Goal: Task Accomplishment & Management: Use online tool/utility

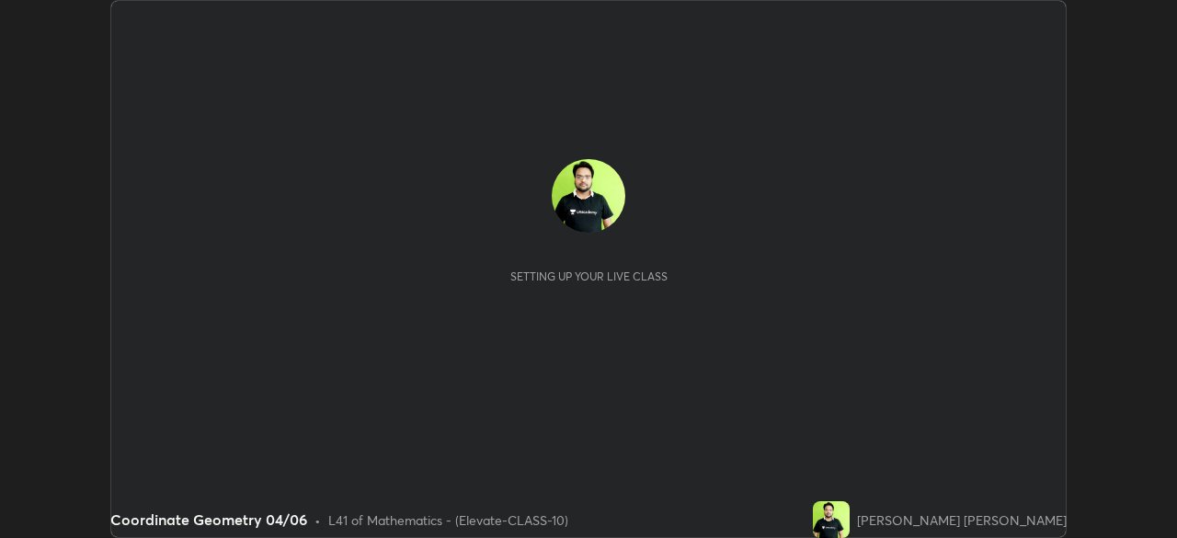
scroll to position [538, 1176]
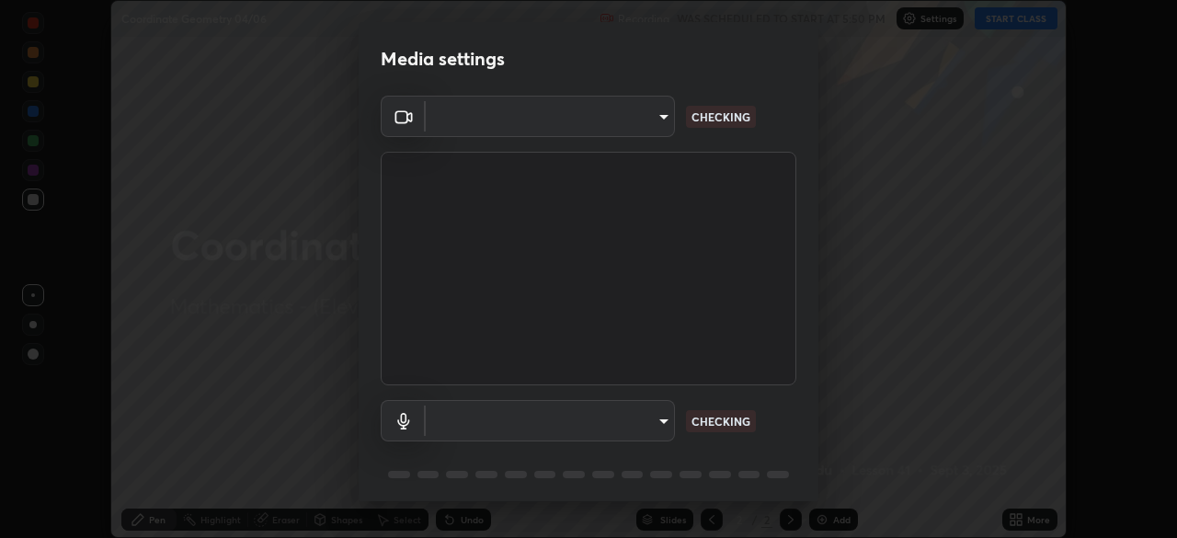
type input "4d63cd10dcc1379e9927399513255d12d620b7bbb39ca773e0f9116a90128a71"
click at [629, 426] on body "Erase all Coordinate Geometry 04/06 Recording WAS SCHEDULED TO START AT 5:50 PM…" at bounding box center [588, 269] width 1177 height 538
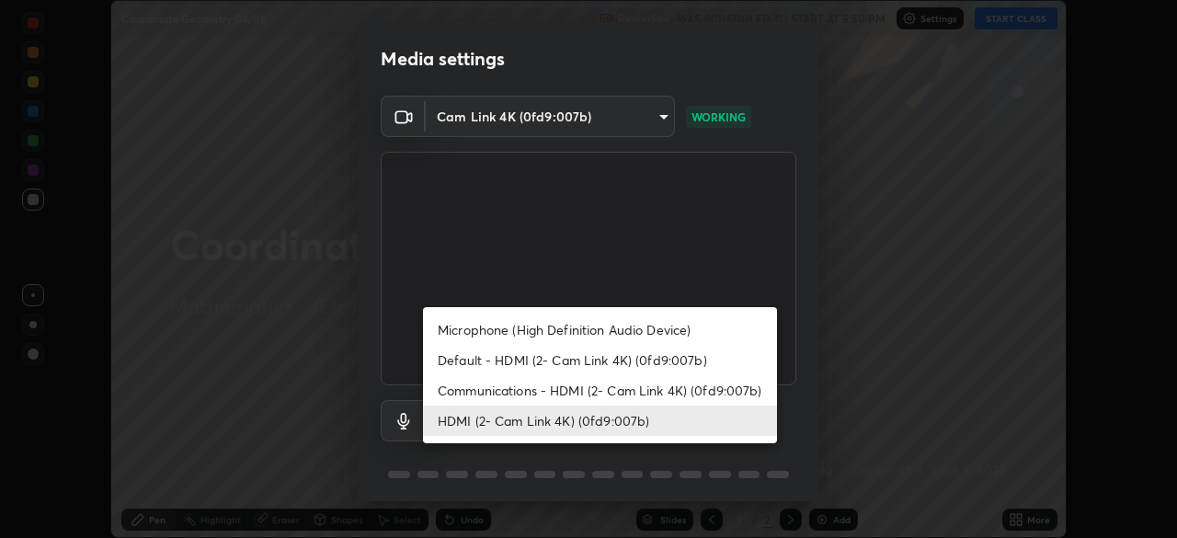
click at [609, 390] on li "Communications - HDMI (2- Cam Link 4K) (0fd9:007b)" at bounding box center [600, 390] width 354 height 30
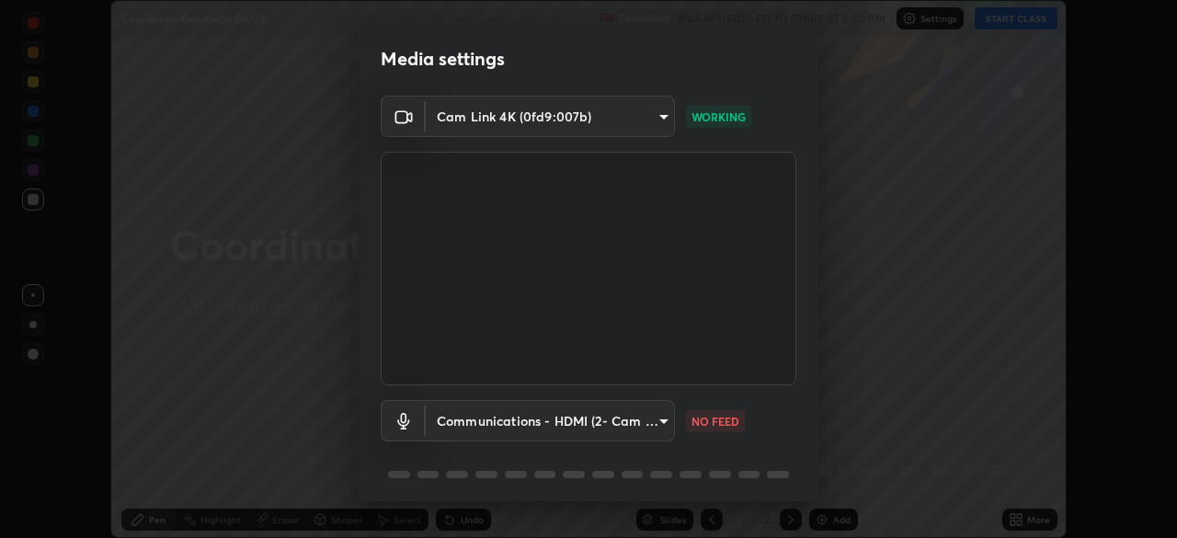
click at [621, 421] on body "Erase all Coordinate Geometry 04/06 Recording WAS SCHEDULED TO START AT 5:50 PM…" at bounding box center [588, 269] width 1177 height 538
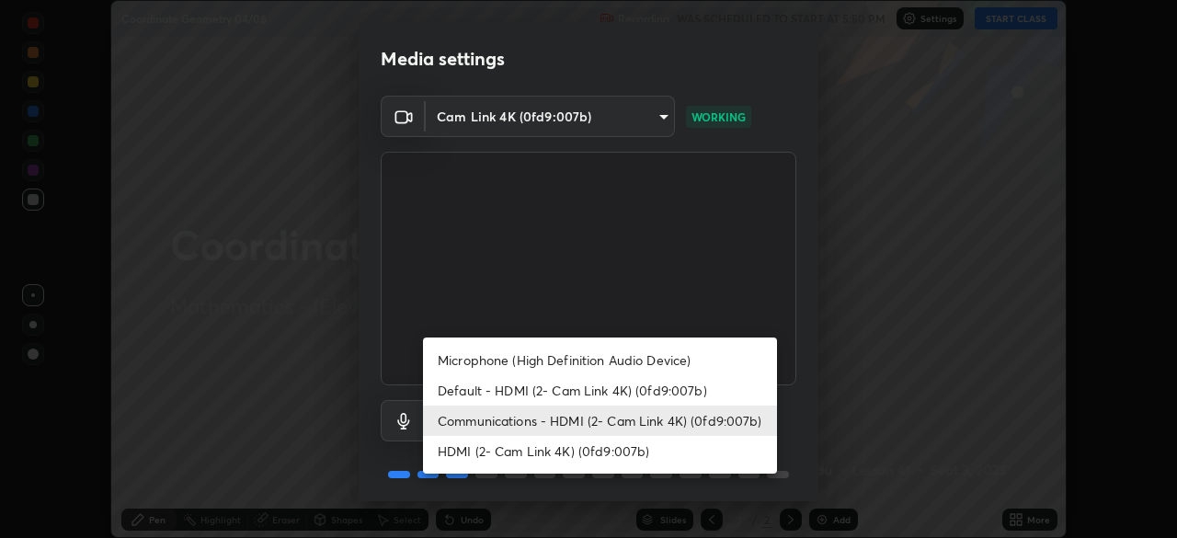
click at [622, 455] on li "HDMI (2- Cam Link 4K) (0fd9:007b)" at bounding box center [600, 451] width 354 height 30
type input "69b458bb6365b4cb8143660b0d50b39c56070ce8c7bb282217003b2a9c4a58b8"
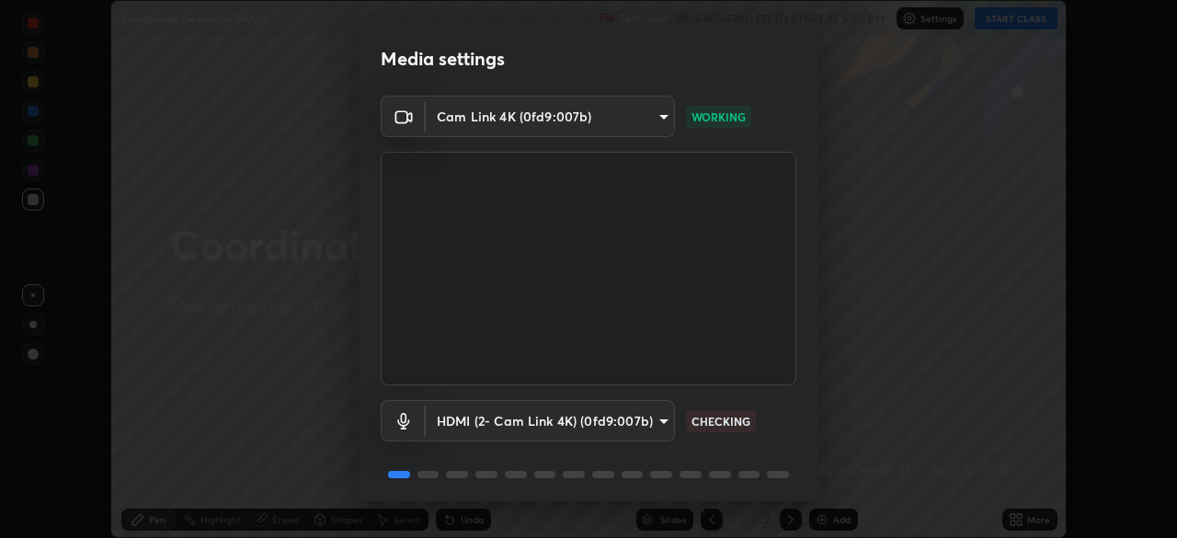
scroll to position [65, 0]
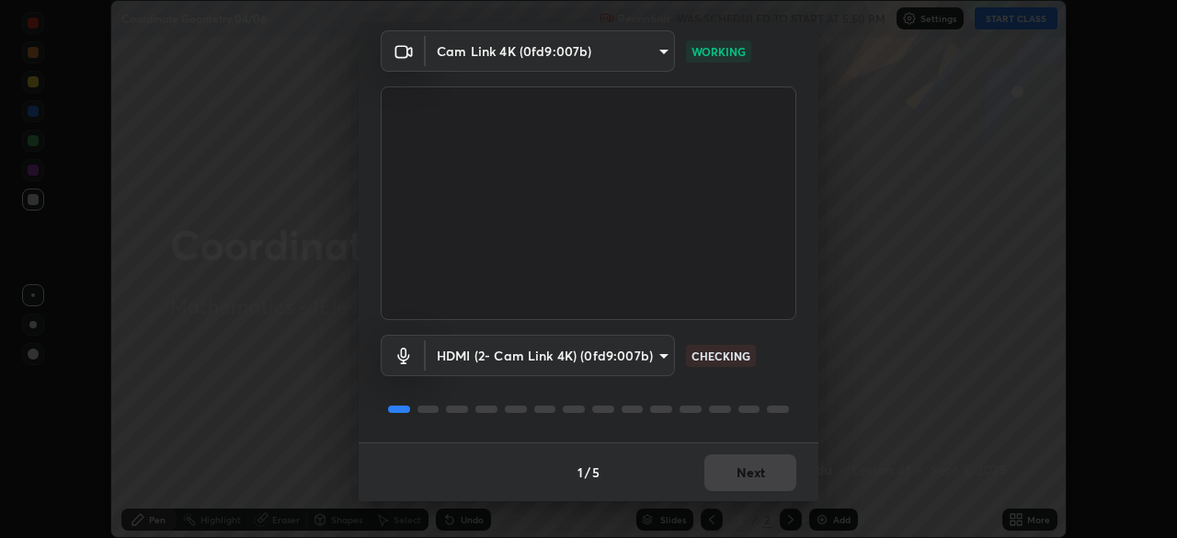
click at [736, 466] on button "Next" at bounding box center [750, 472] width 92 height 37
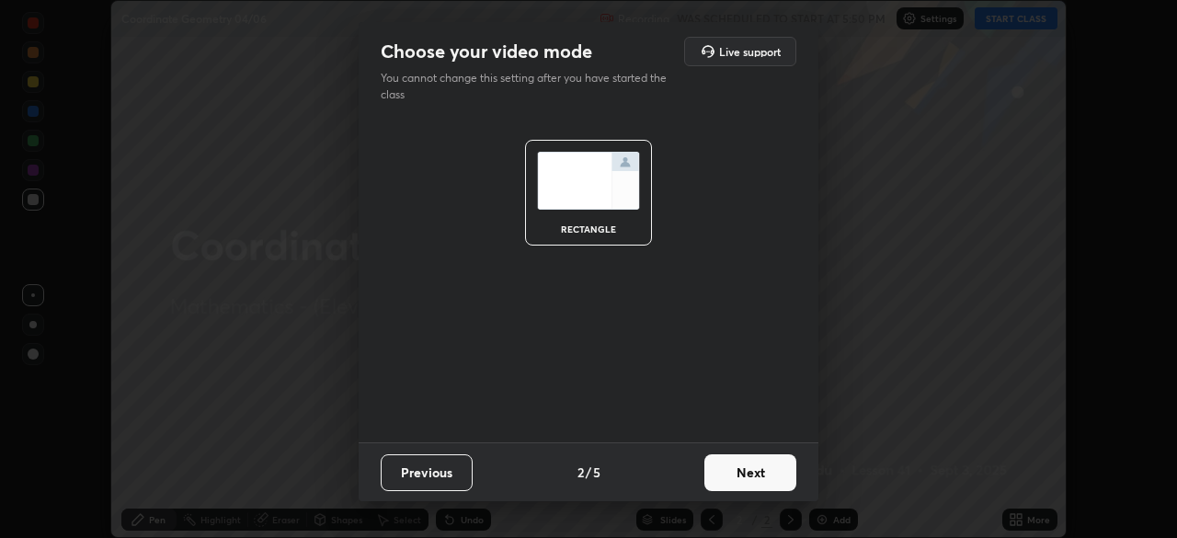
scroll to position [0, 0]
click at [751, 487] on button "Next" at bounding box center [750, 472] width 92 height 37
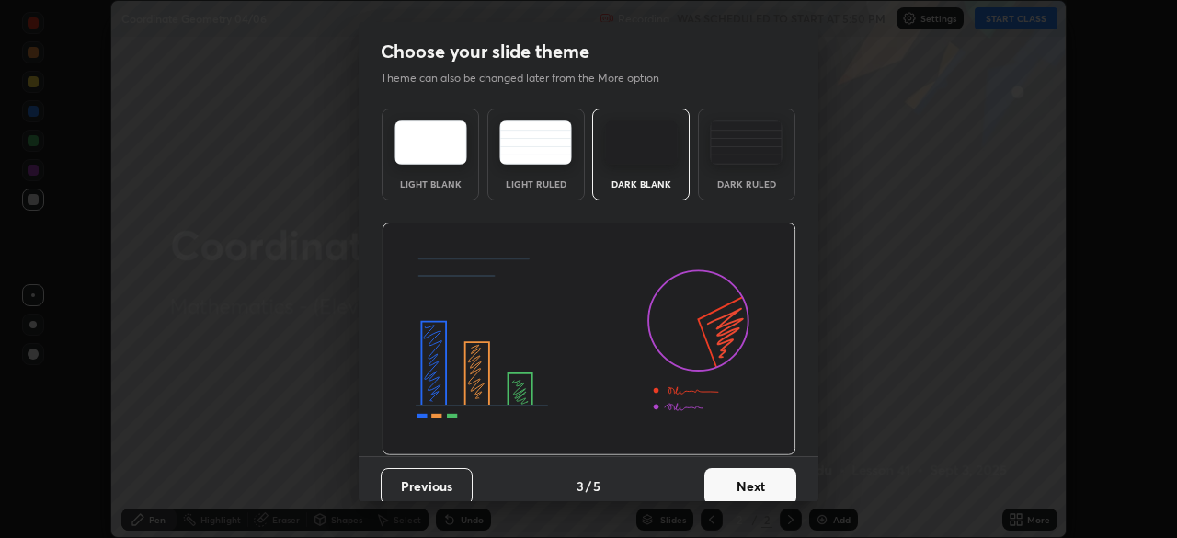
click at [753, 481] on button "Next" at bounding box center [750, 486] width 92 height 37
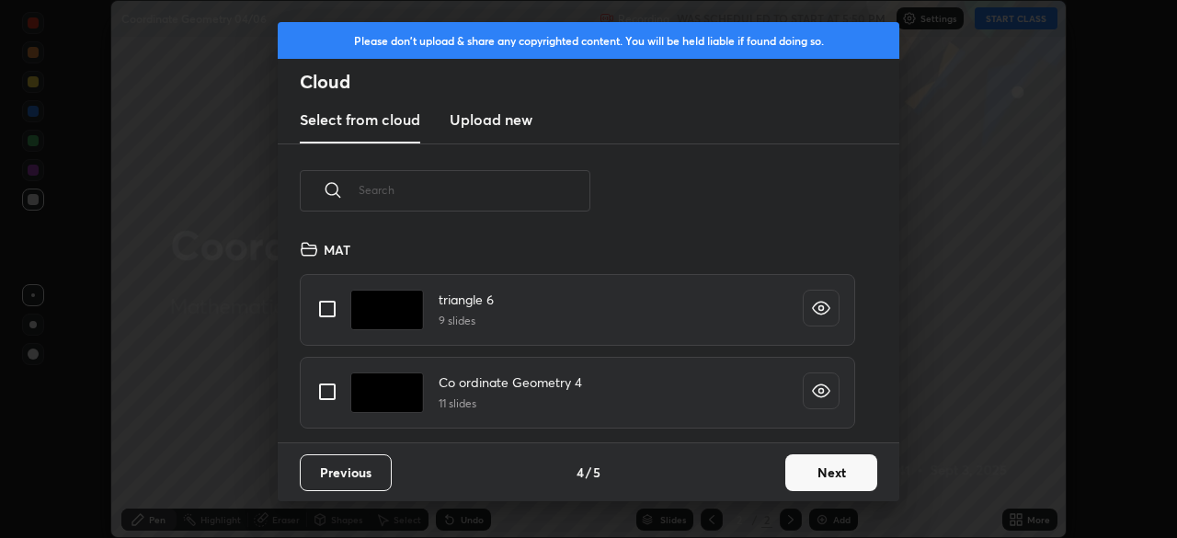
scroll to position [204, 590]
click at [789, 477] on button "Next" at bounding box center [831, 472] width 92 height 37
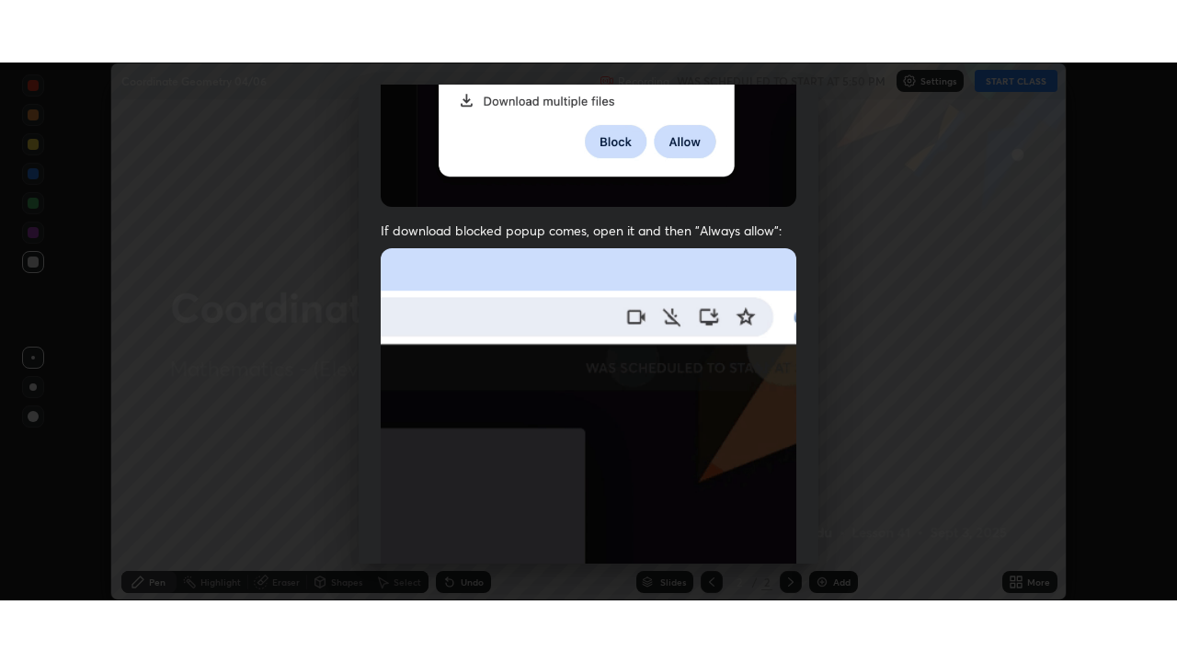
scroll to position [441, 0]
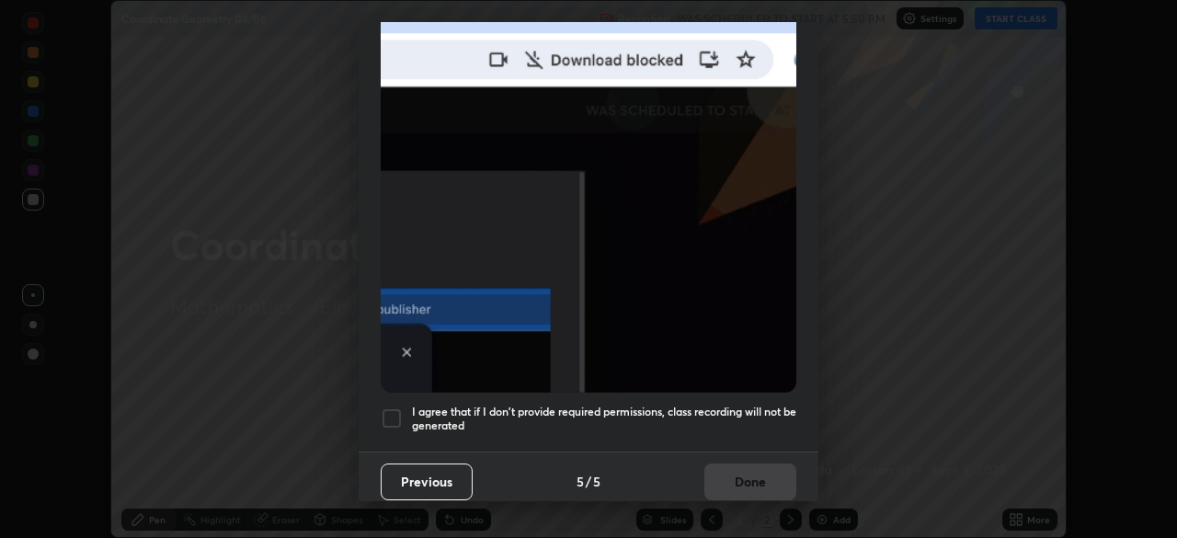
click at [383, 414] on div at bounding box center [392, 418] width 22 height 22
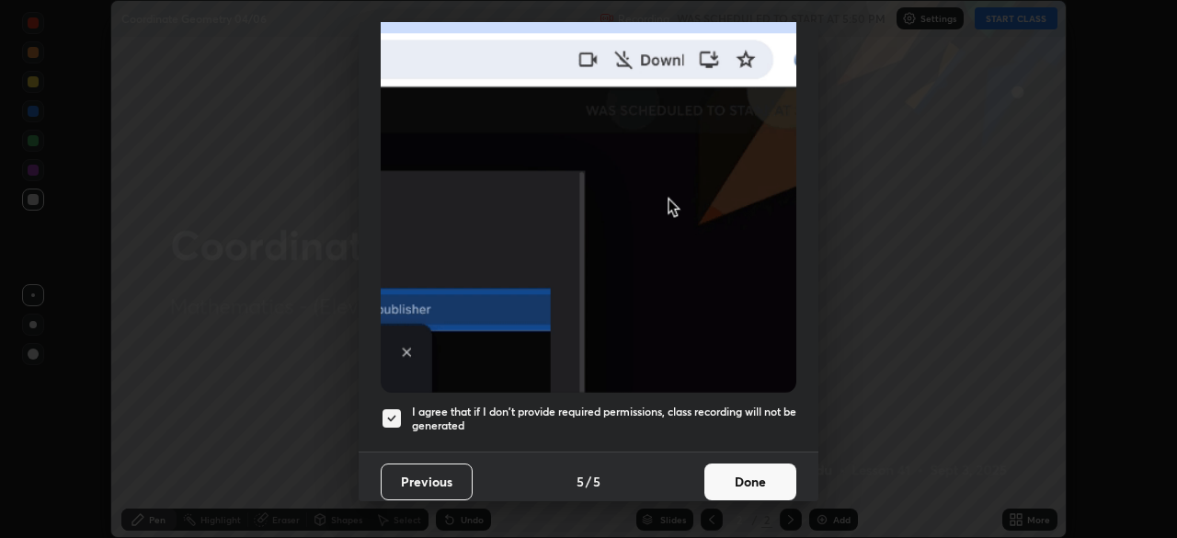
click at [738, 480] on button "Done" at bounding box center [750, 482] width 92 height 37
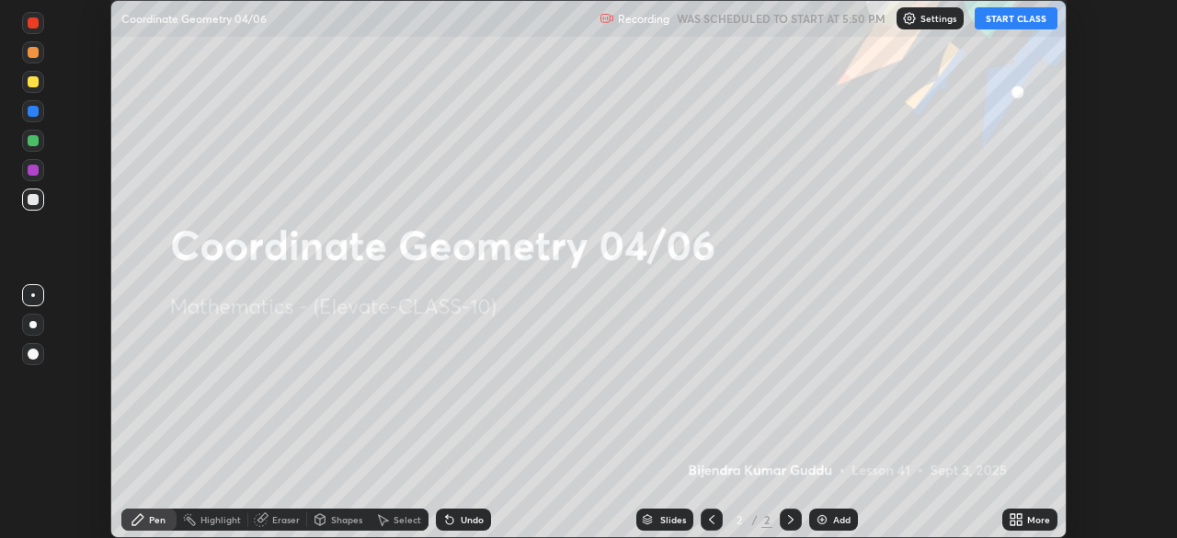
click at [1013, 522] on icon at bounding box center [1013, 523] width 5 height 5
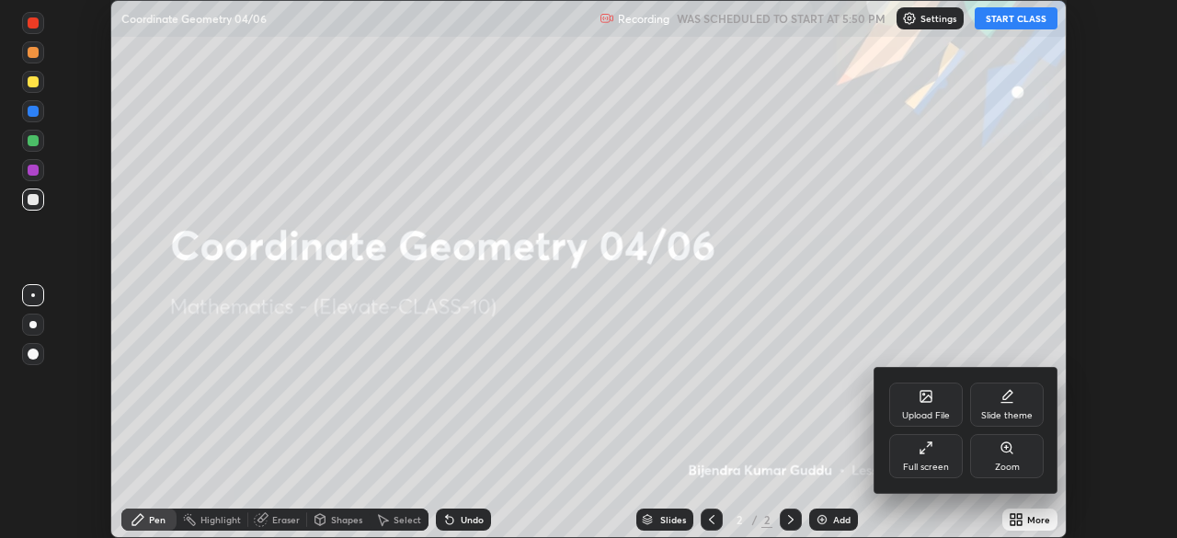
click at [944, 467] on div "Full screen" at bounding box center [926, 467] width 46 height 9
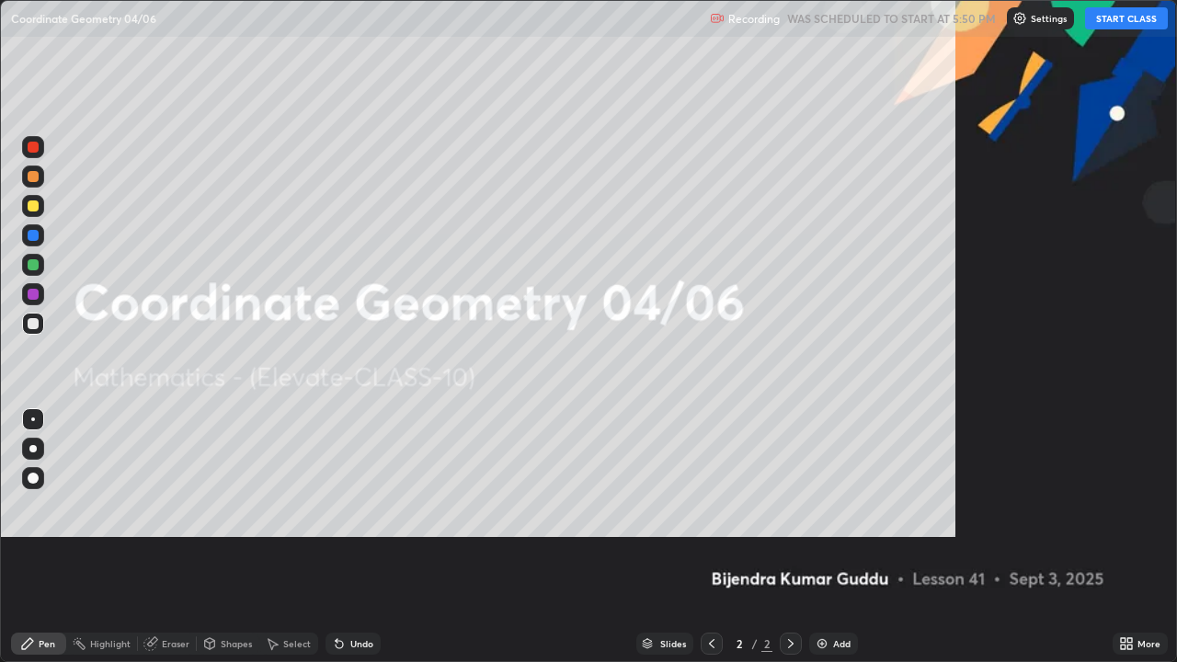
scroll to position [662, 1177]
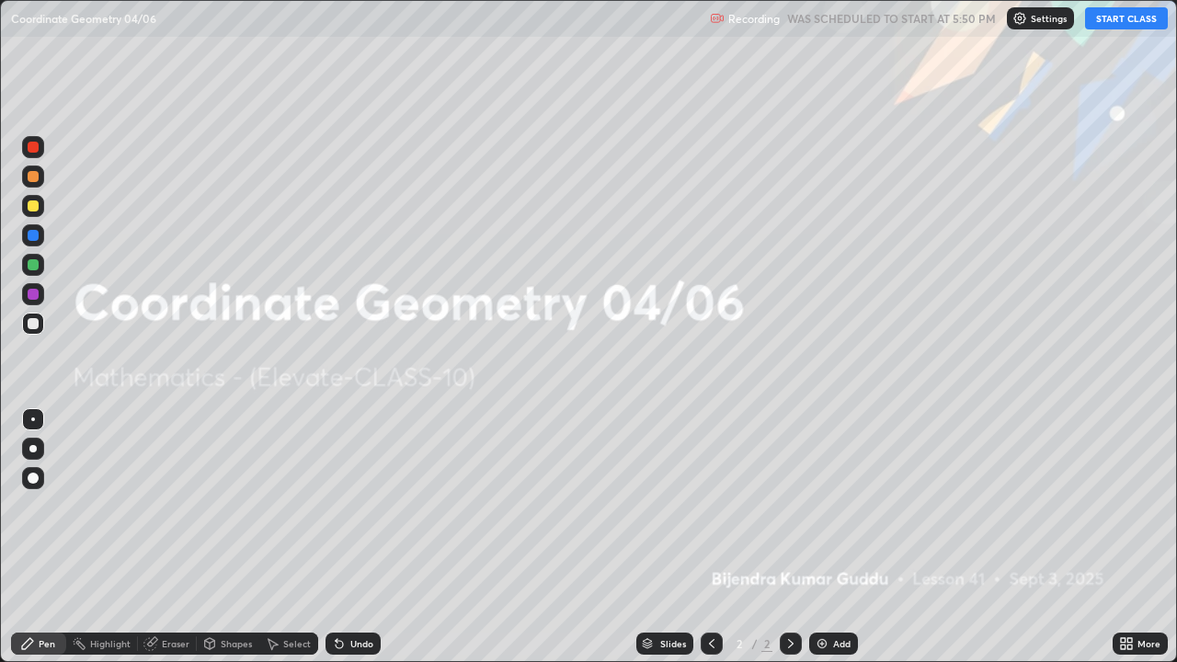
click at [1138, 17] on button "START CLASS" at bounding box center [1126, 18] width 83 height 22
click at [1127, 537] on icon at bounding box center [1129, 640] width 5 height 5
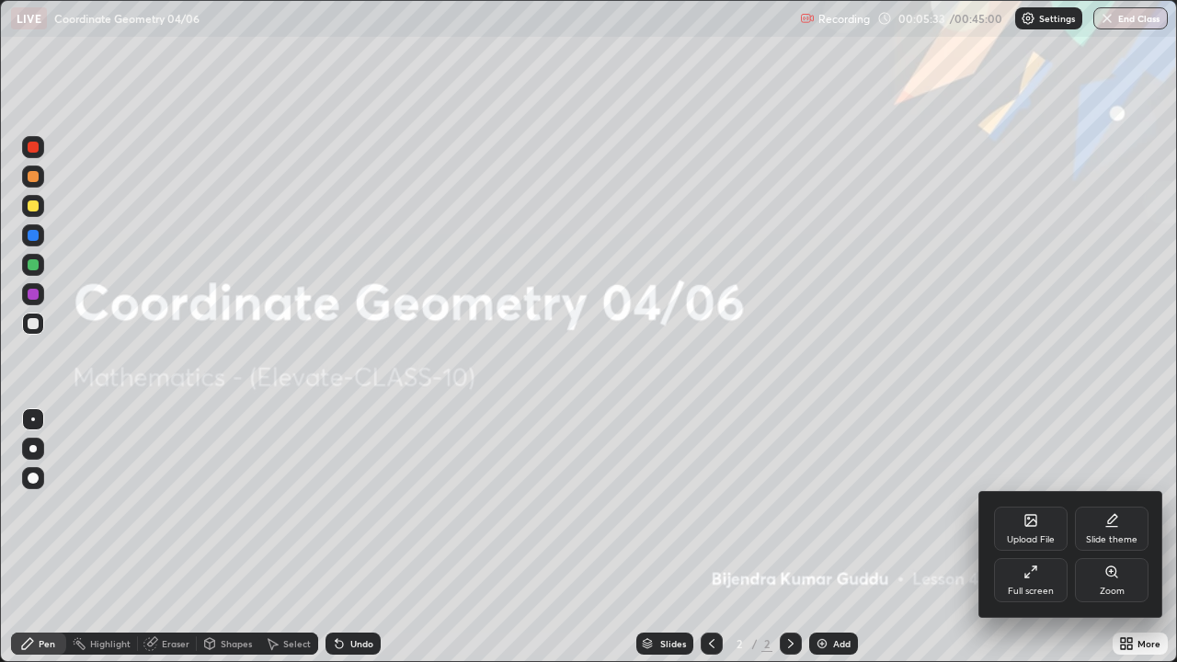
click at [1030, 535] on div "Upload File" at bounding box center [1031, 539] width 48 height 9
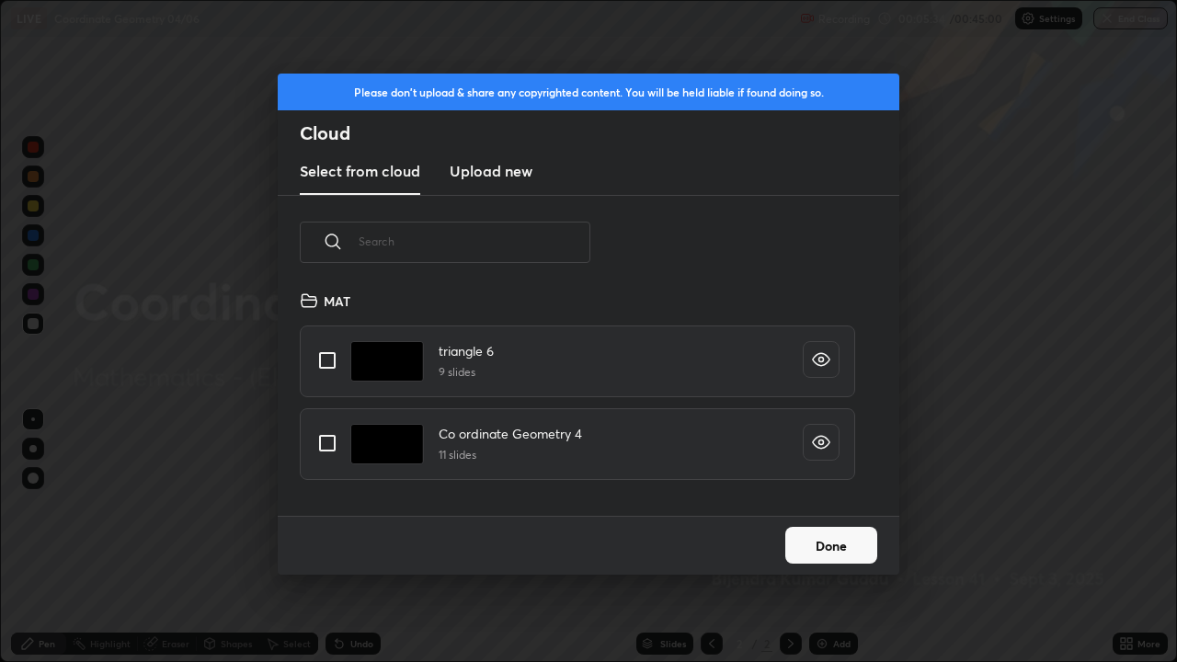
scroll to position [226, 590]
click at [324, 444] on input "grid" at bounding box center [327, 443] width 39 height 39
checkbox input "true"
click at [812, 537] on button "Done" at bounding box center [831, 545] width 92 height 37
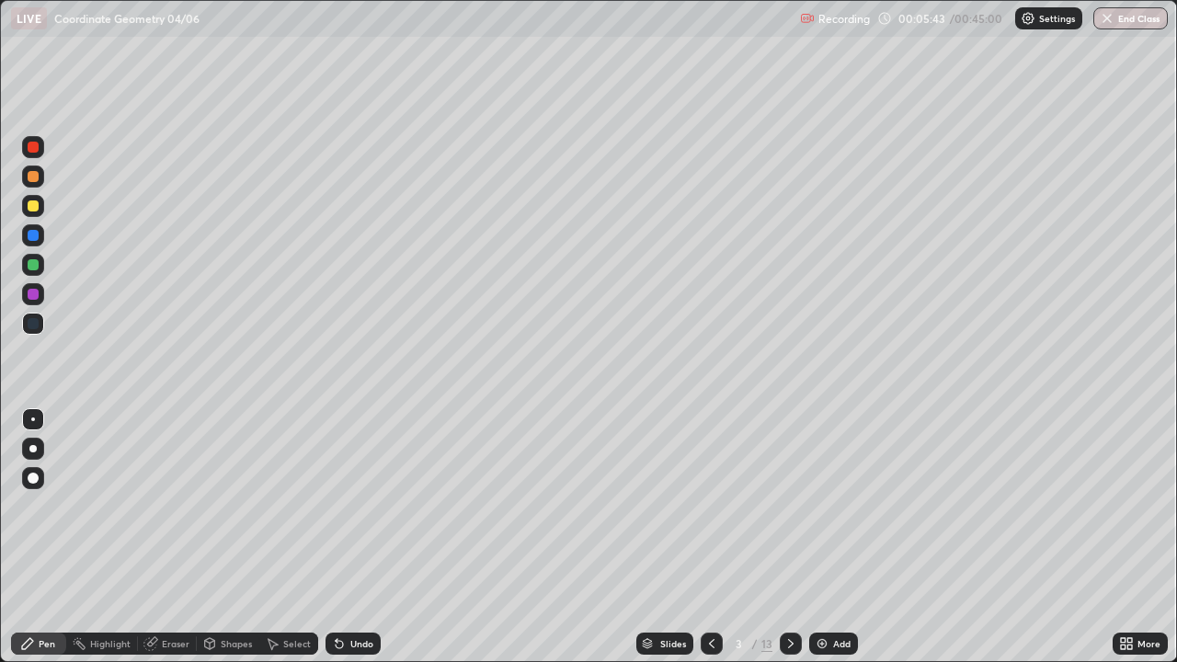
click at [789, 537] on icon at bounding box center [791, 643] width 15 height 15
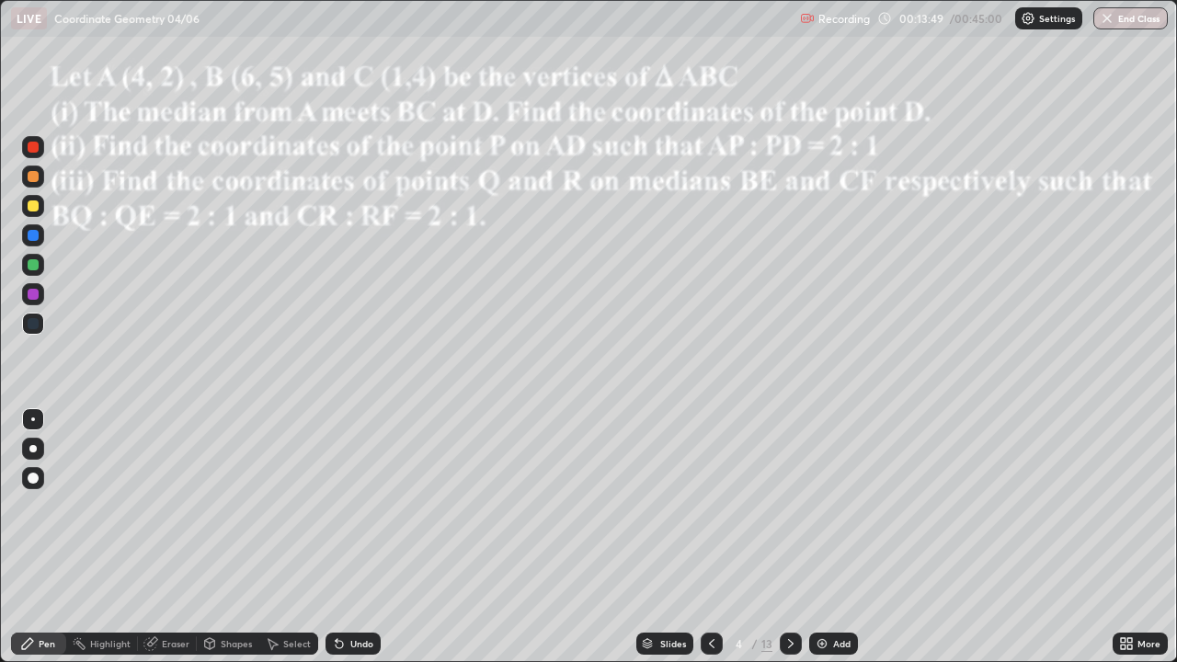
click at [28, 267] on div at bounding box center [33, 264] width 11 height 11
click at [43, 448] on div at bounding box center [33, 449] width 22 height 22
click at [29, 208] on div at bounding box center [33, 205] width 11 height 11
click at [32, 418] on div at bounding box center [33, 420] width 4 height 4
click at [793, 537] on icon at bounding box center [791, 643] width 15 height 15
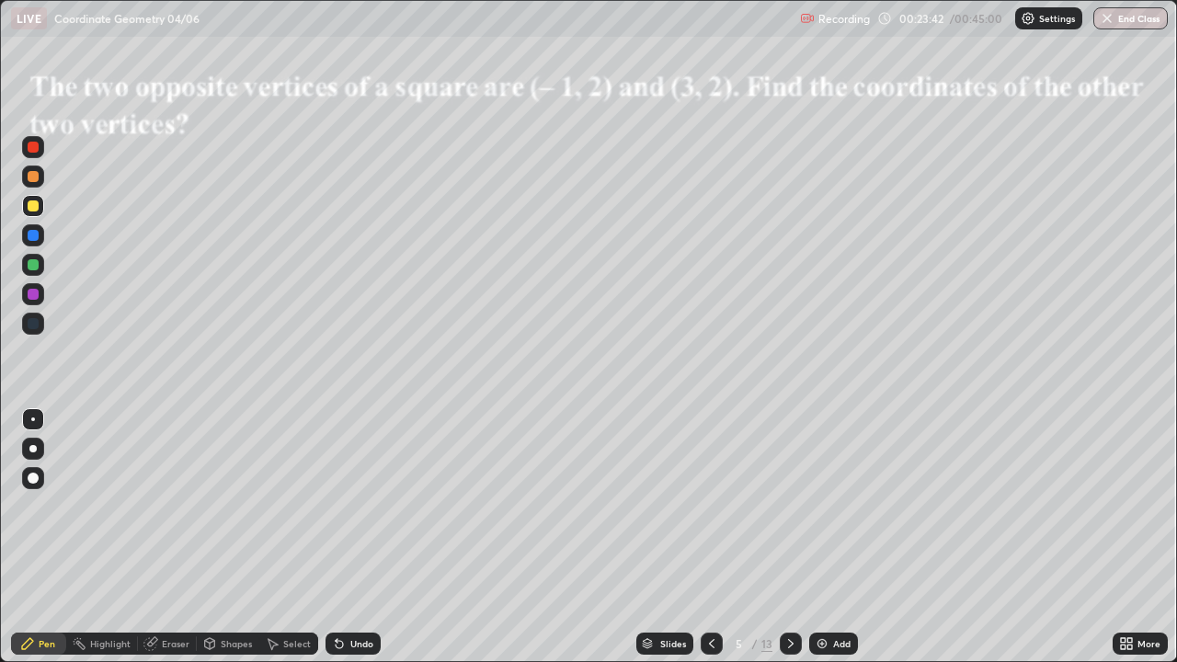
click at [34, 205] on div at bounding box center [33, 205] width 11 height 11
click at [40, 267] on div at bounding box center [33, 265] width 22 height 22
click at [33, 148] on div at bounding box center [33, 147] width 11 height 11
click at [30, 293] on div at bounding box center [33, 294] width 11 height 11
click at [34, 296] on div at bounding box center [33, 294] width 11 height 11
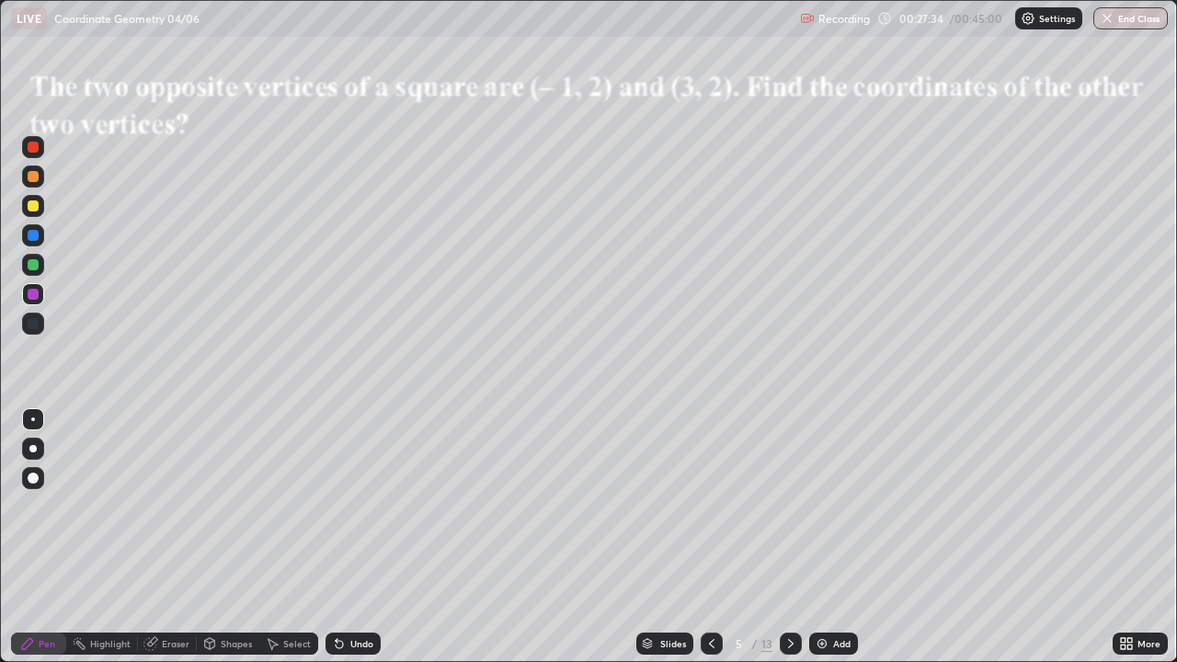
click at [29, 267] on div at bounding box center [33, 264] width 11 height 11
click at [26, 270] on div at bounding box center [33, 265] width 22 height 22
click at [789, 537] on icon at bounding box center [791, 643] width 15 height 15
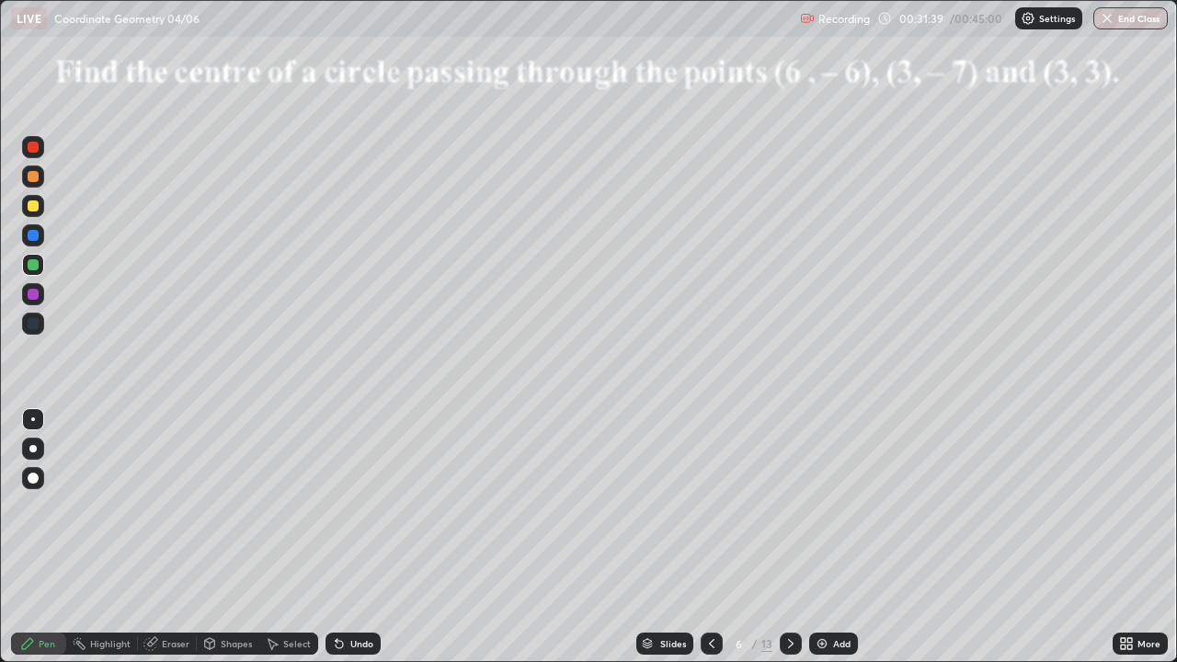
click at [34, 176] on div at bounding box center [33, 176] width 11 height 11
click at [339, 537] on icon at bounding box center [339, 644] width 7 height 7
click at [337, 537] on icon at bounding box center [339, 644] width 7 height 7
click at [336, 537] on icon at bounding box center [339, 644] width 7 height 7
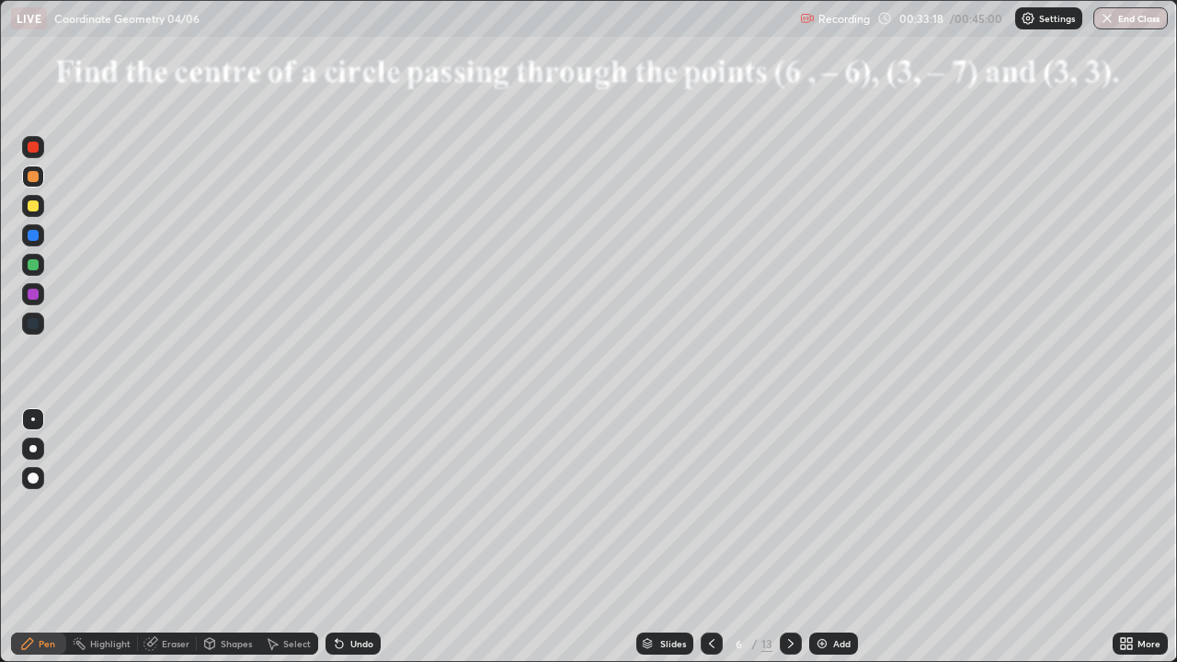
click at [336, 537] on icon at bounding box center [339, 644] width 7 height 7
click at [336, 537] on icon at bounding box center [337, 640] width 2 height 2
click at [335, 537] on icon at bounding box center [339, 643] width 15 height 15
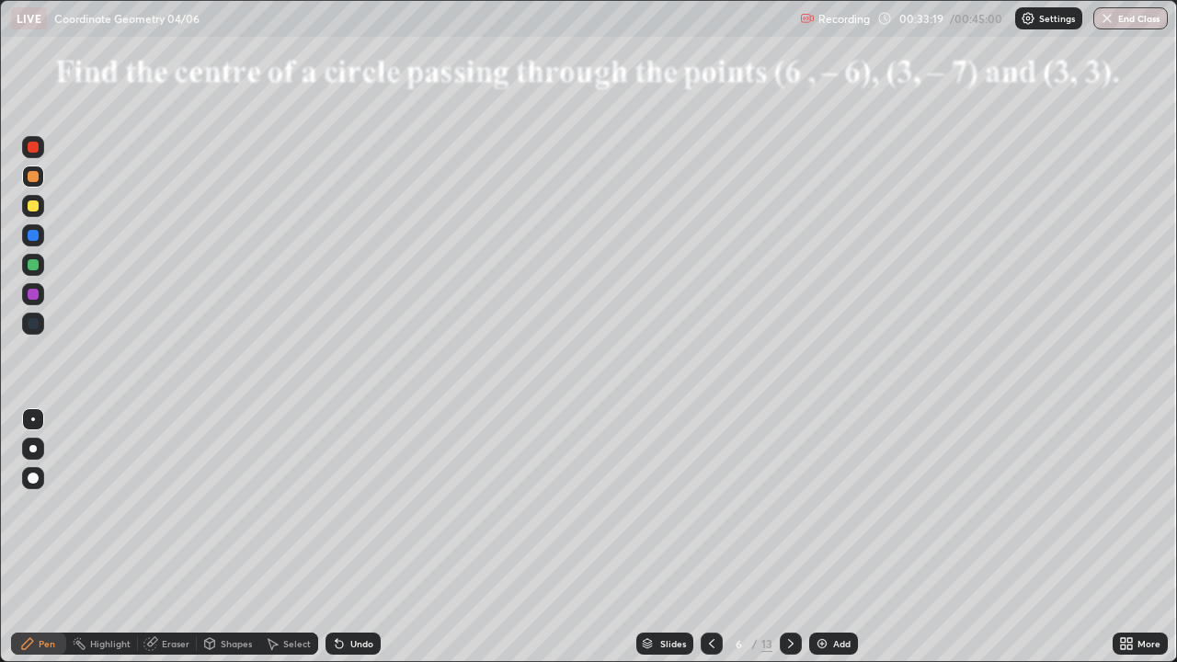
click at [336, 537] on icon at bounding box center [339, 644] width 7 height 7
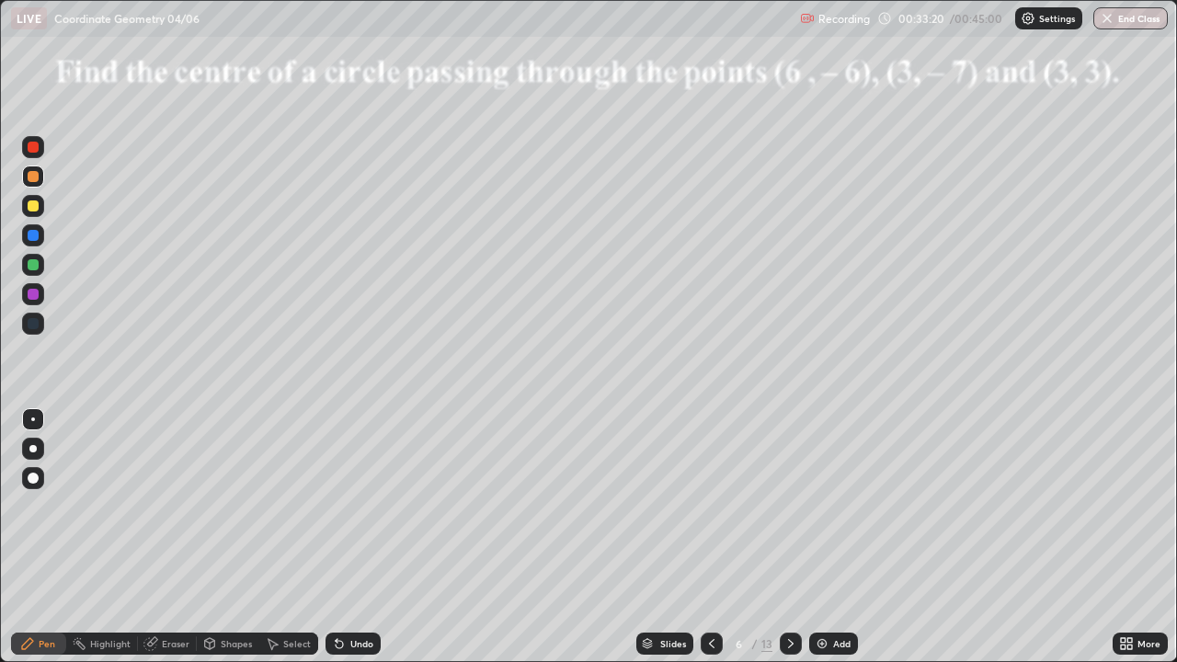
click at [333, 537] on icon at bounding box center [339, 643] width 15 height 15
click at [332, 537] on icon at bounding box center [339, 643] width 15 height 15
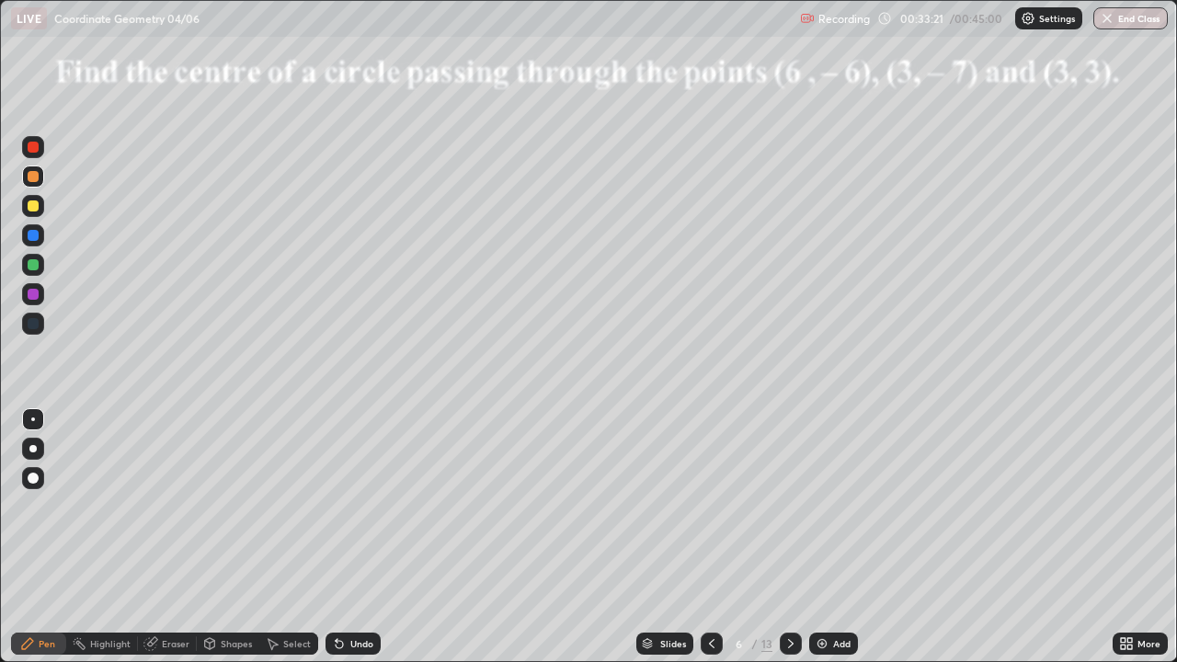
click at [332, 537] on icon at bounding box center [339, 643] width 15 height 15
click at [37, 268] on div at bounding box center [33, 264] width 11 height 11
click at [36, 293] on div at bounding box center [33, 294] width 11 height 11
click at [789, 537] on icon at bounding box center [791, 643] width 15 height 15
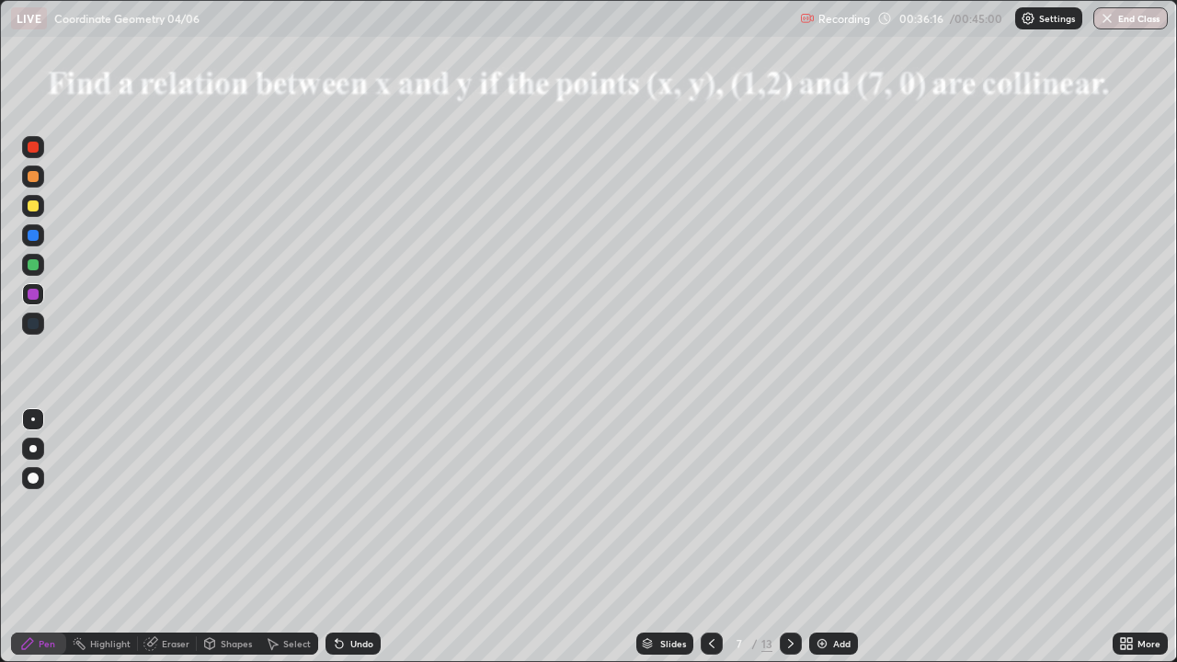
click at [37, 151] on div at bounding box center [33, 147] width 11 height 11
click at [712, 537] on icon at bounding box center [711, 643] width 15 height 15
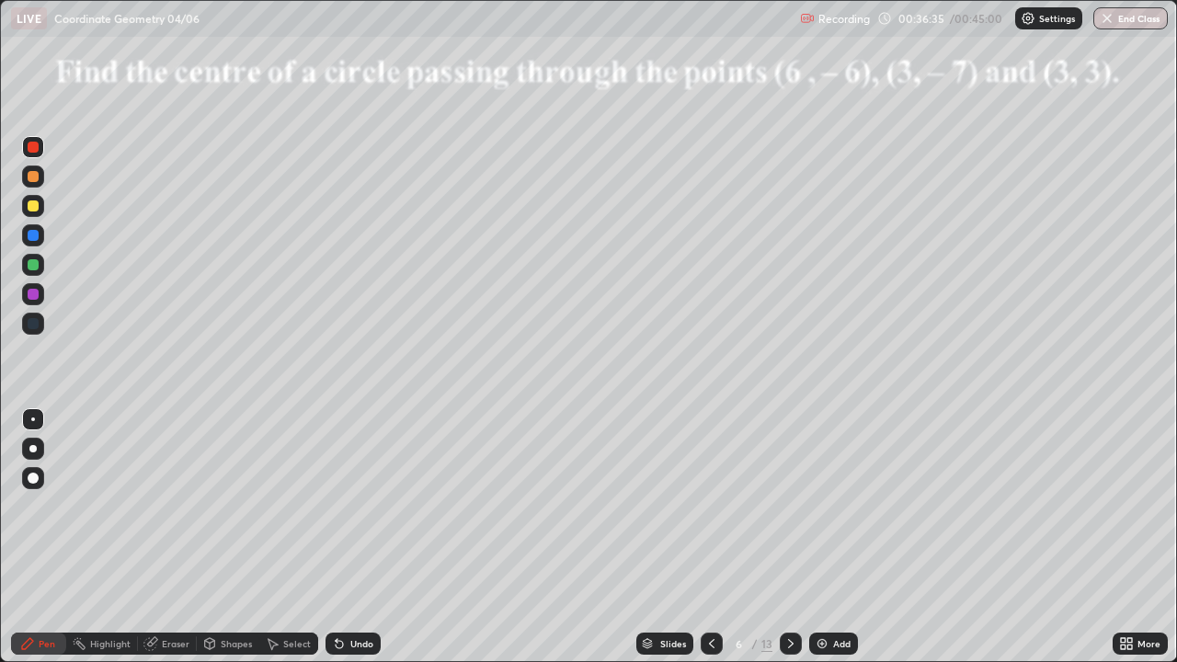
click at [789, 537] on icon at bounding box center [791, 643] width 15 height 15
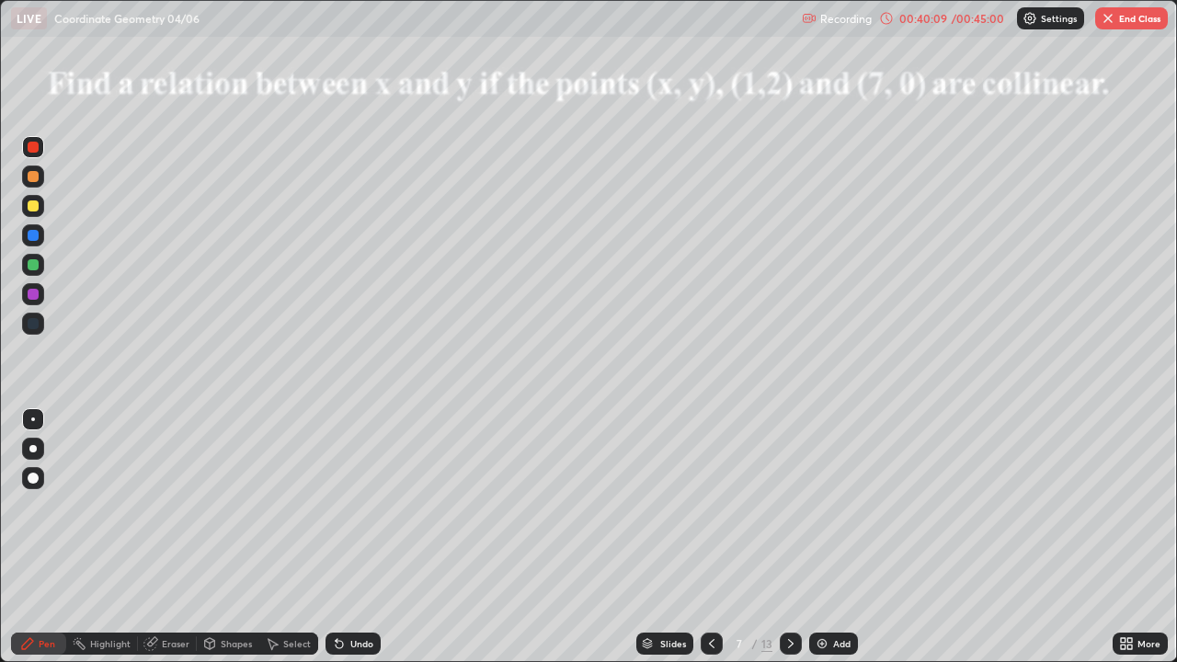
click at [36, 265] on div at bounding box center [33, 264] width 11 height 11
click at [1135, 18] on button "End Class" at bounding box center [1131, 18] width 73 height 22
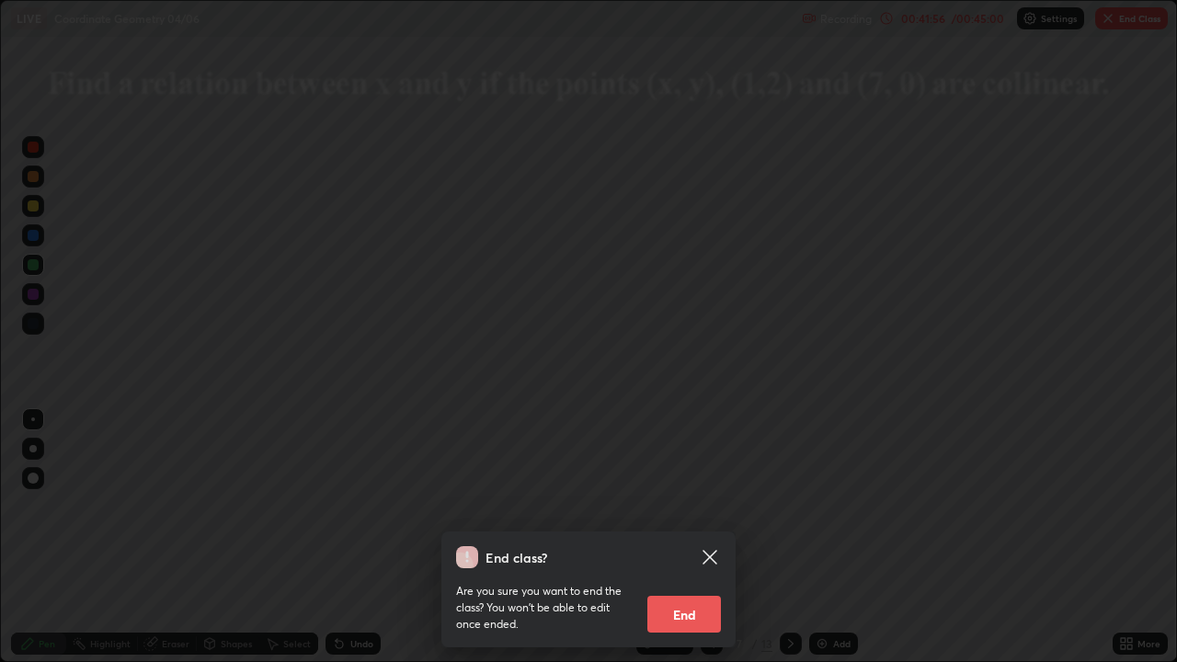
click at [685, 537] on button "End" at bounding box center [684, 614] width 74 height 37
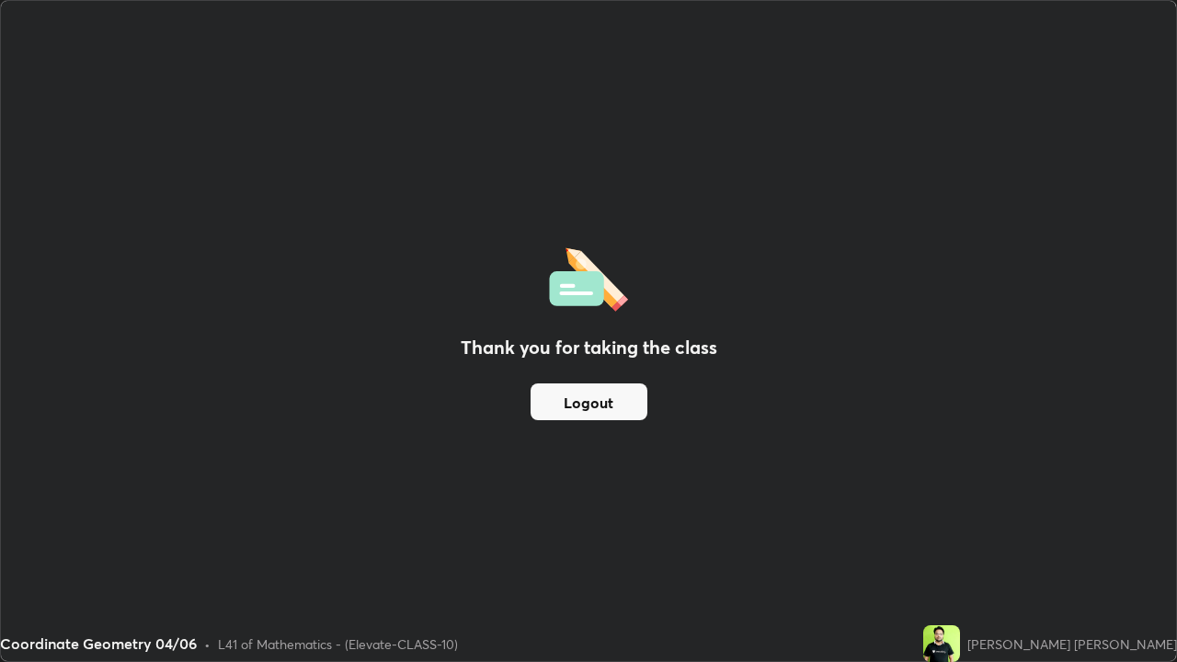
click at [605, 396] on button "Logout" at bounding box center [589, 401] width 117 height 37
